Goal: Navigation & Orientation: Find specific page/section

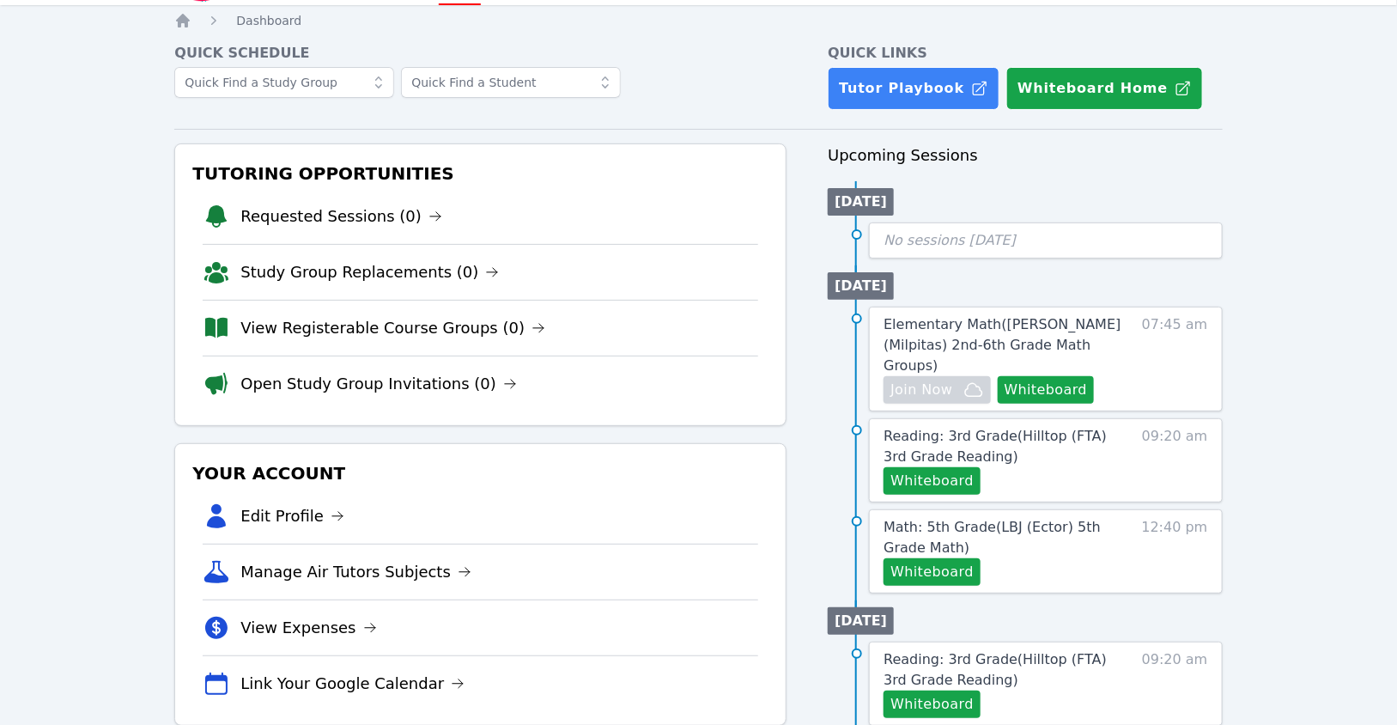
scroll to position [99, 0]
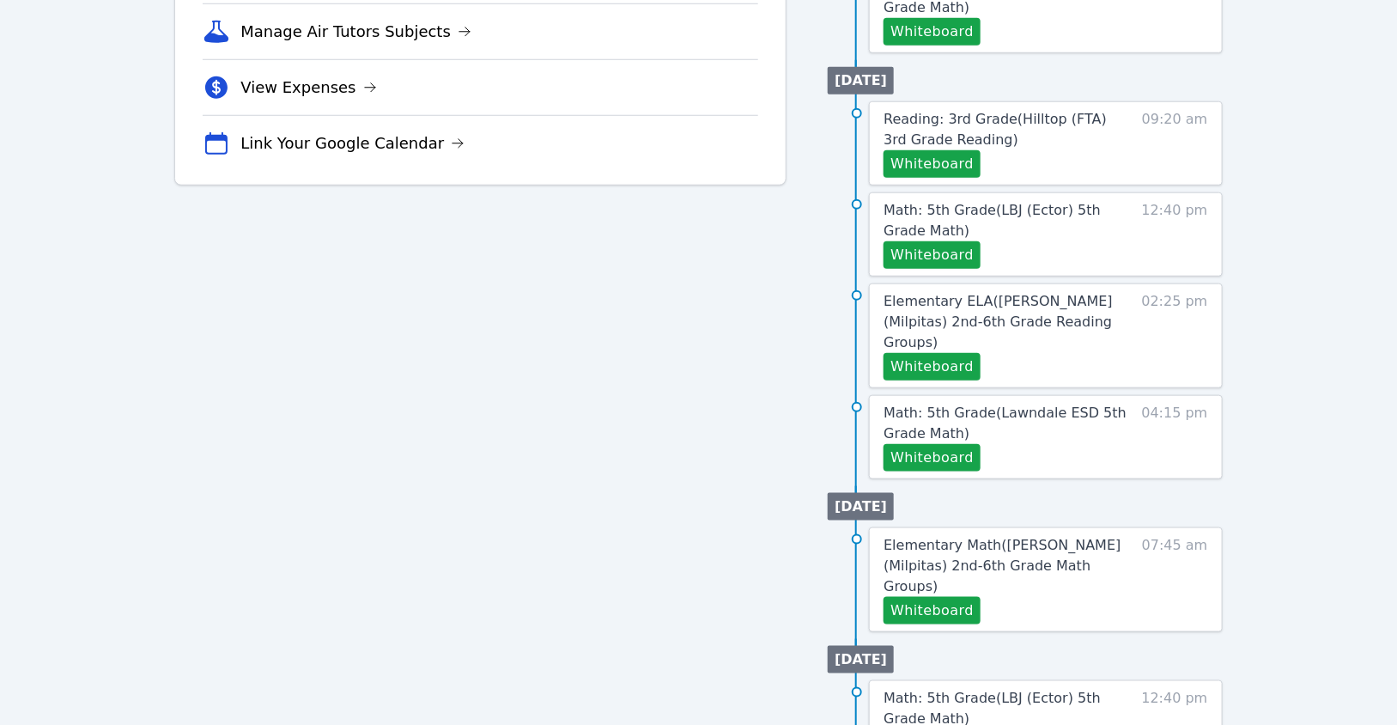
scroll to position [287, 0]
